Goal: Task Accomplishment & Management: Manage account settings

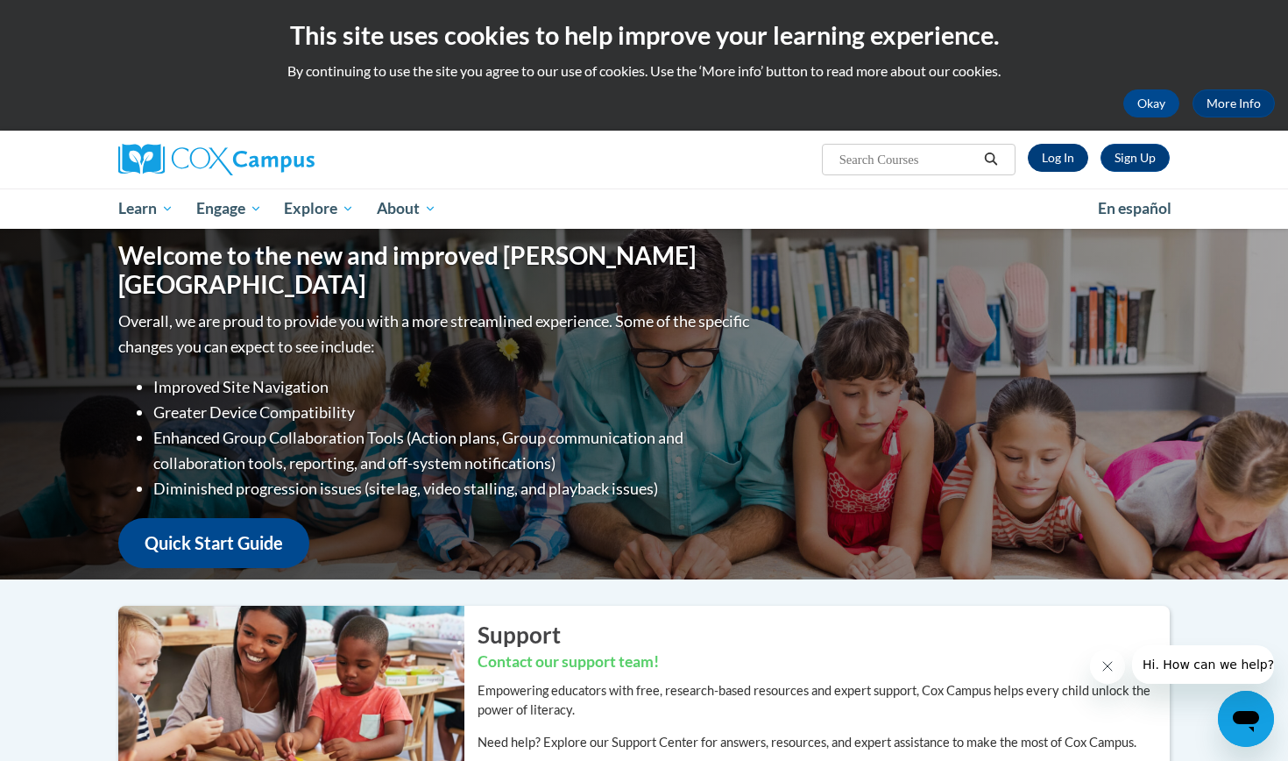
click at [1058, 161] on link "Log In" at bounding box center [1058, 158] width 60 height 28
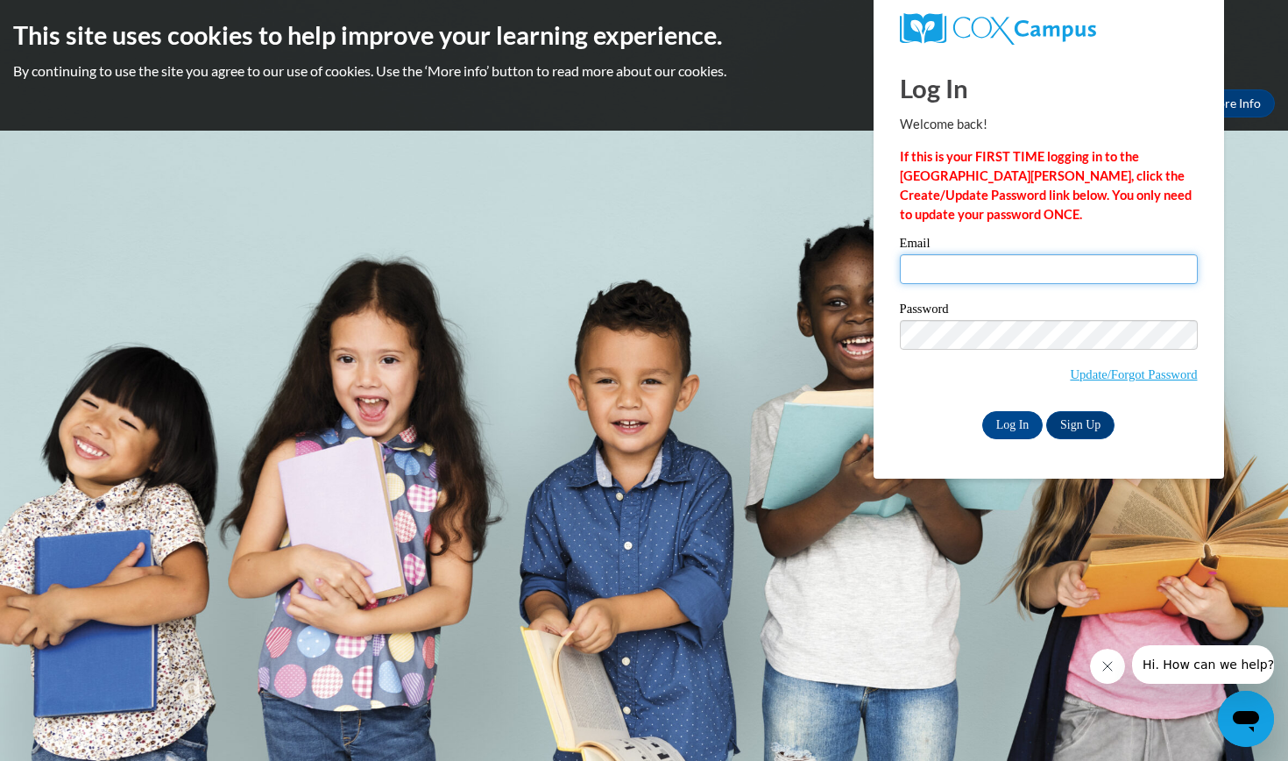
type input "kzepeda@ggc.edu"
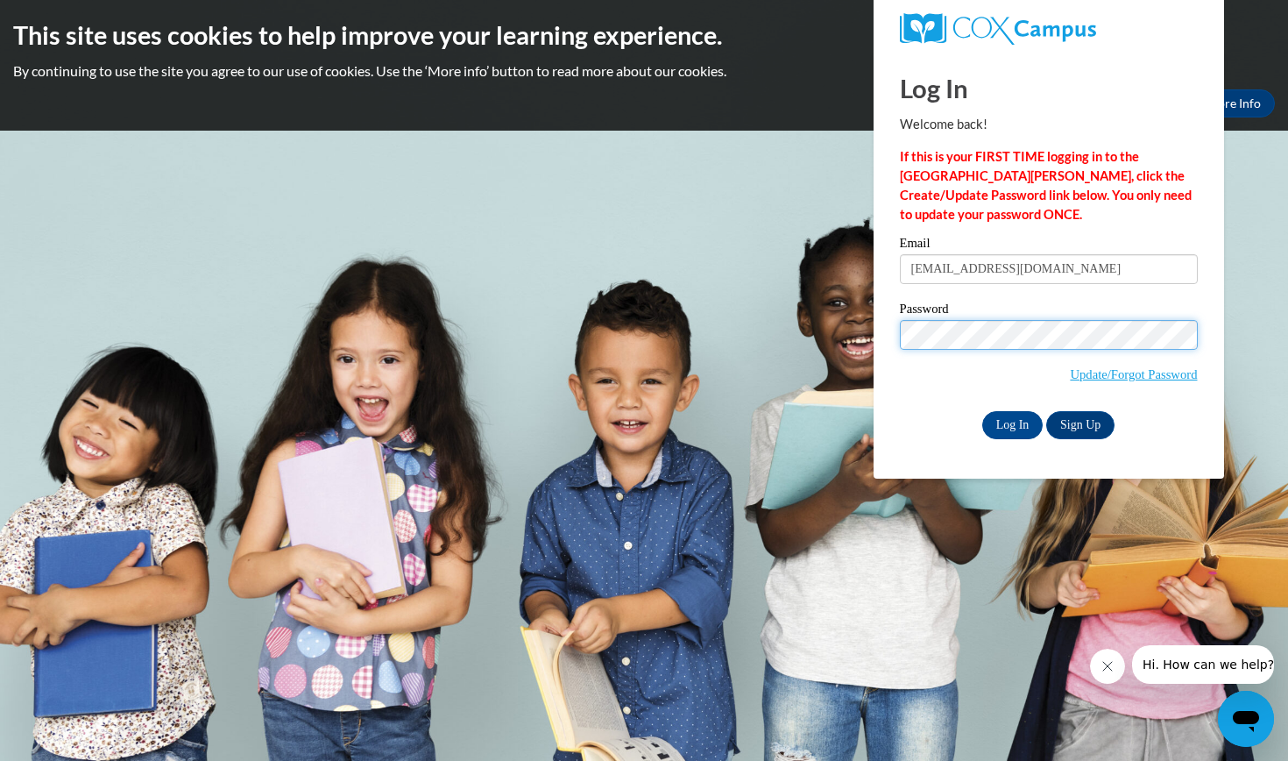
click at [1011, 421] on input "Log In" at bounding box center [1012, 425] width 61 height 28
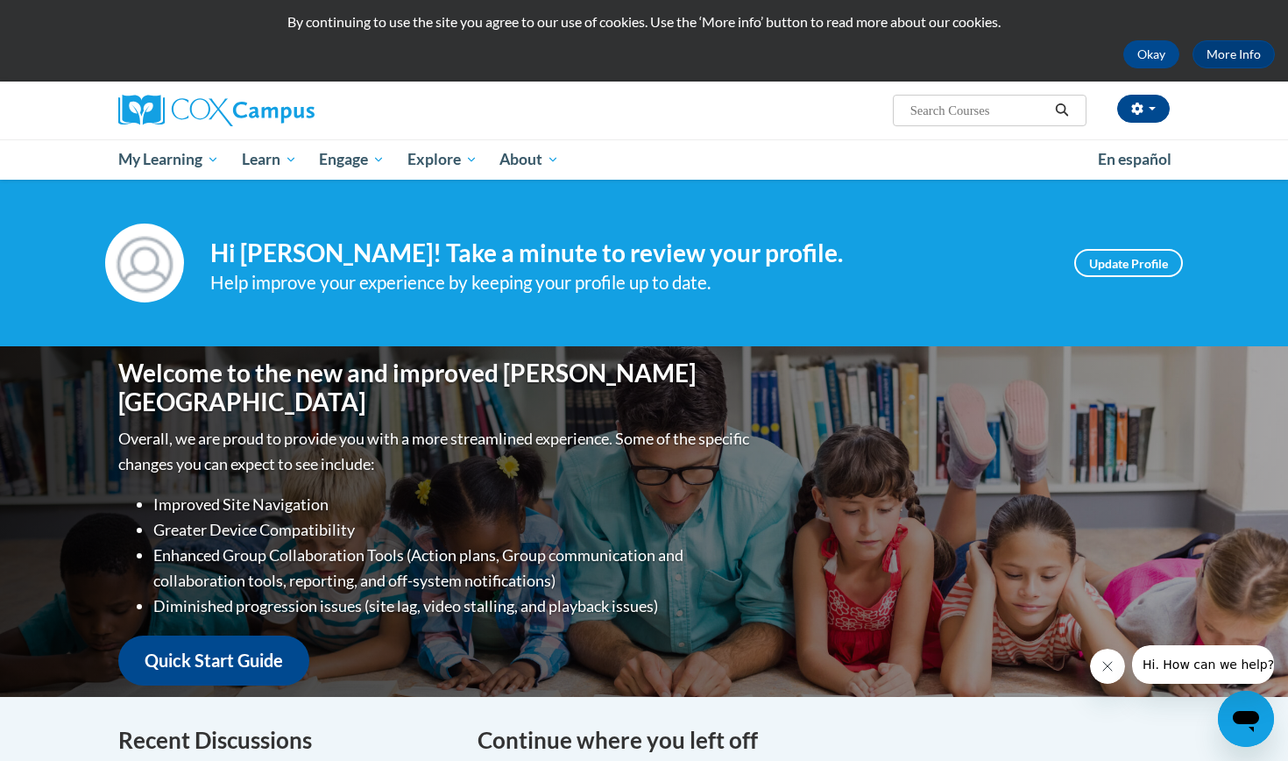
scroll to position [66, 0]
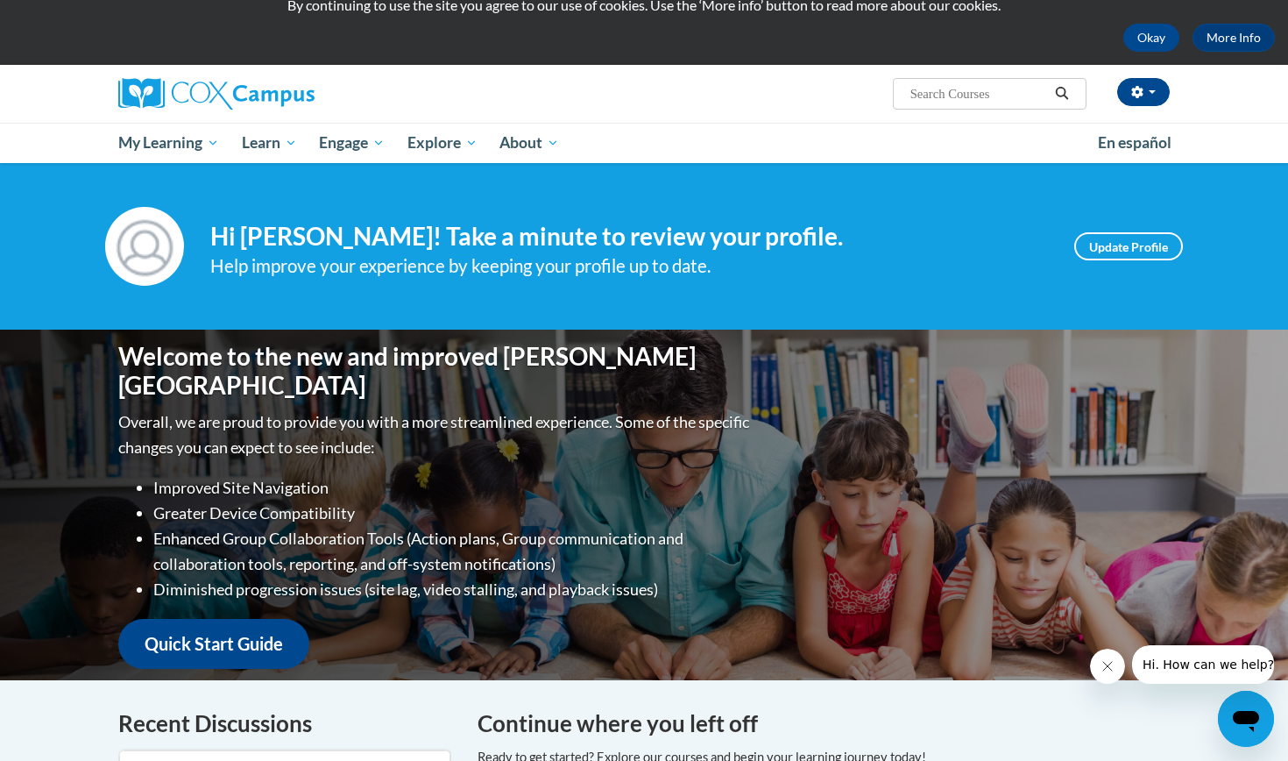
click at [1112, 676] on button "Close message from company" at bounding box center [1107, 665] width 35 height 35
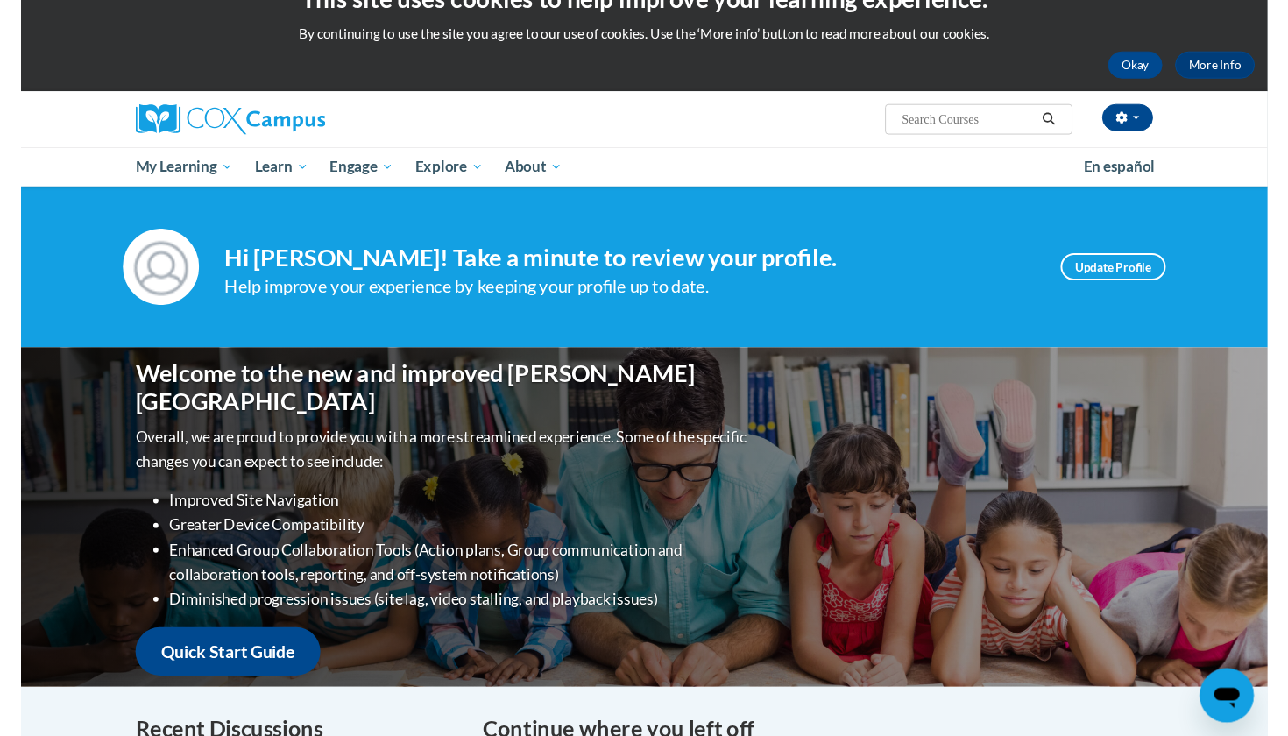
scroll to position [0, 0]
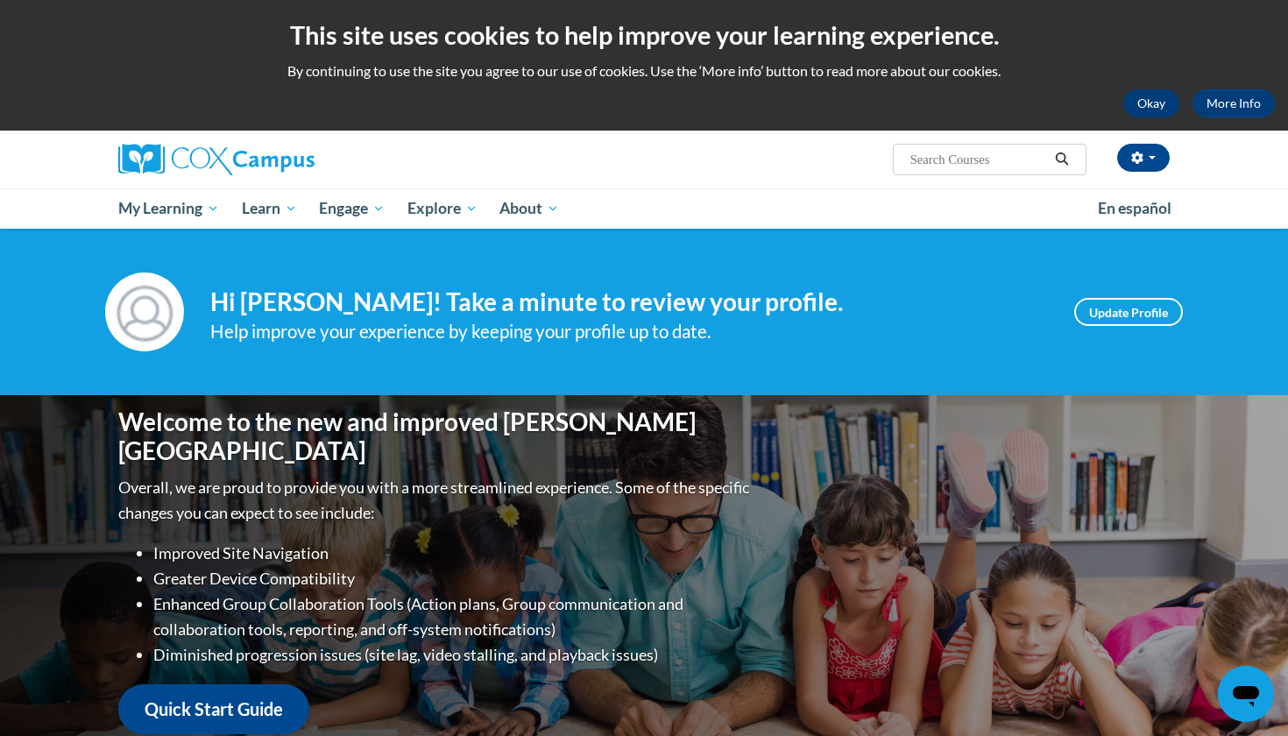
click at [1146, 93] on button "Okay" at bounding box center [1151, 103] width 56 height 28
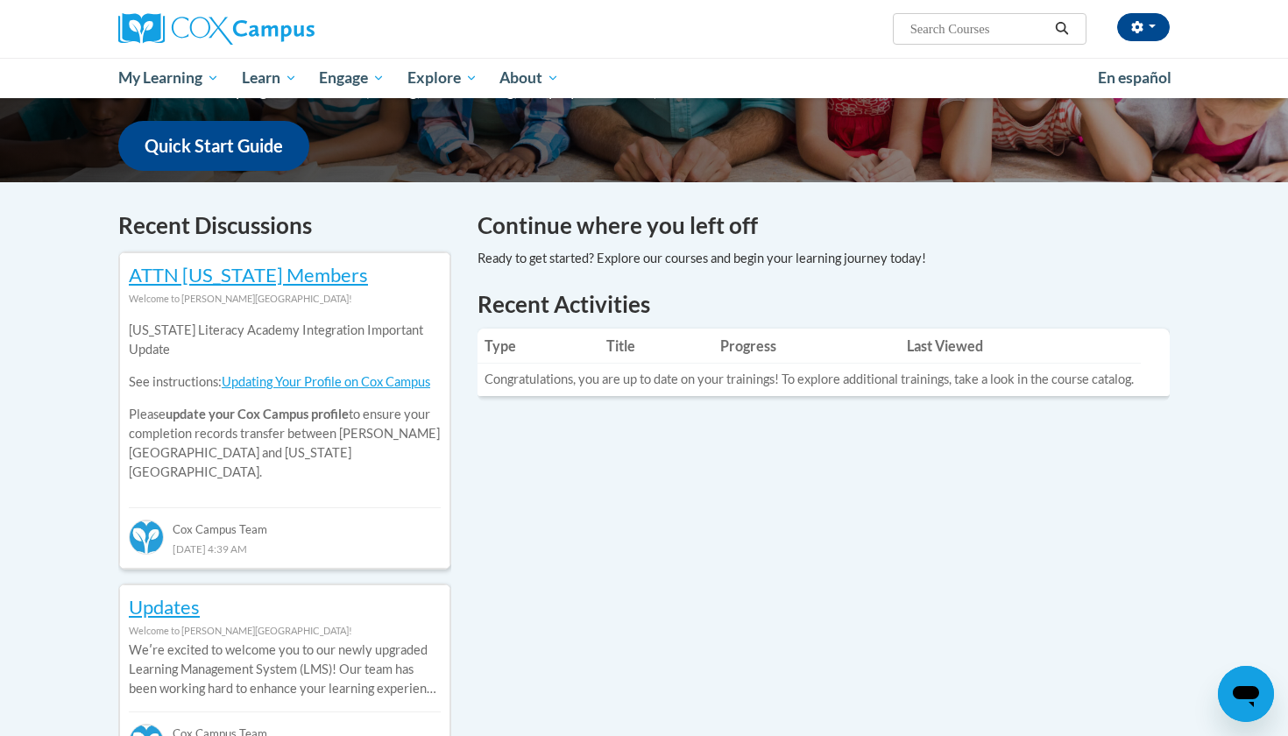
scroll to position [442, 0]
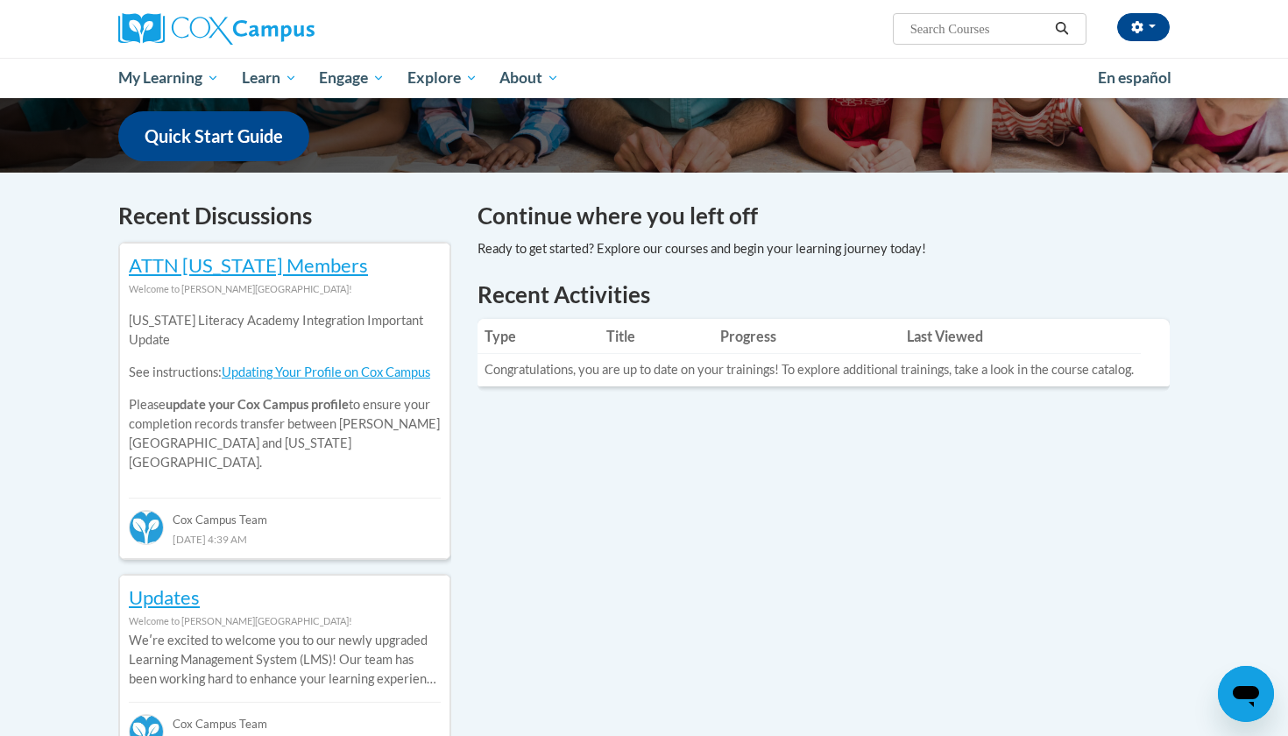
drag, startPoint x: 1285, startPoint y: 326, endPoint x: 1285, endPoint y: 336, distance: 10.6
click at [1285, 336] on div "Your profile Hi Keitlyn Zepeda! Take a minute to review your profile. Help impr…" at bounding box center [644, 620] width 1288 height 1929
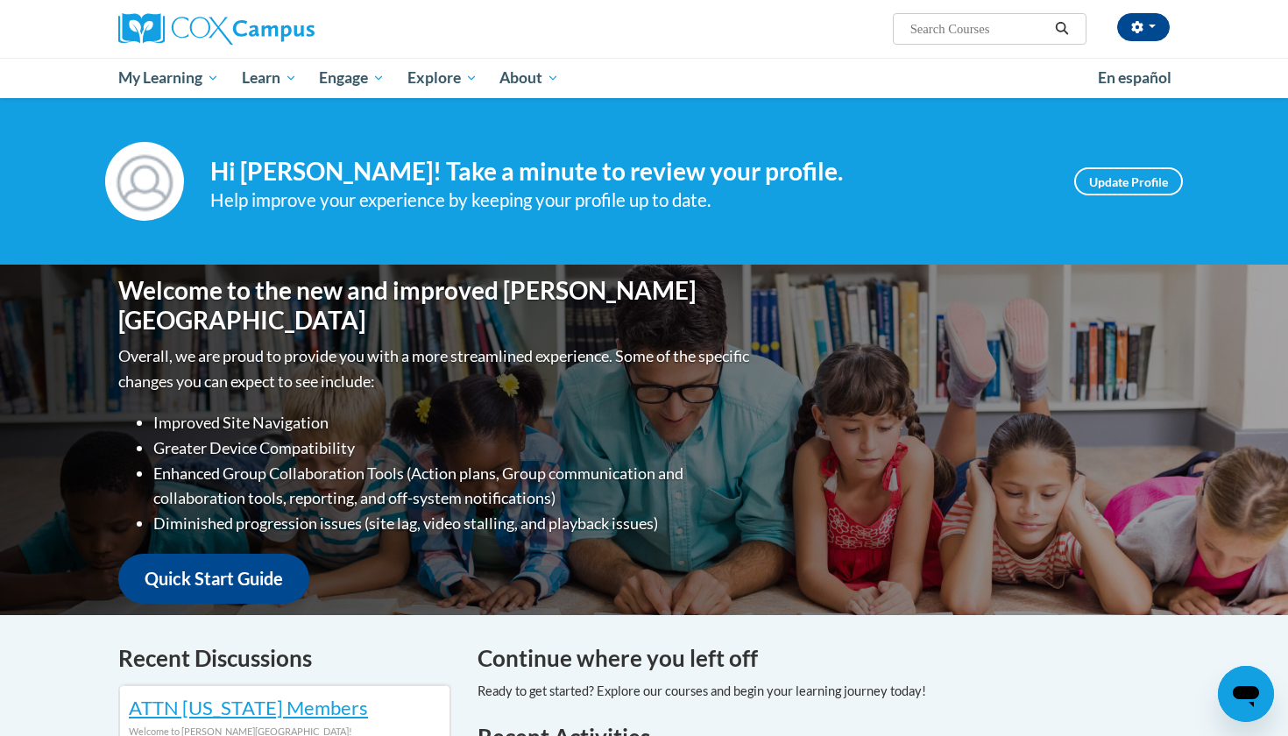
scroll to position [0, 0]
